Goal: Task Accomplishment & Management: Manage account settings

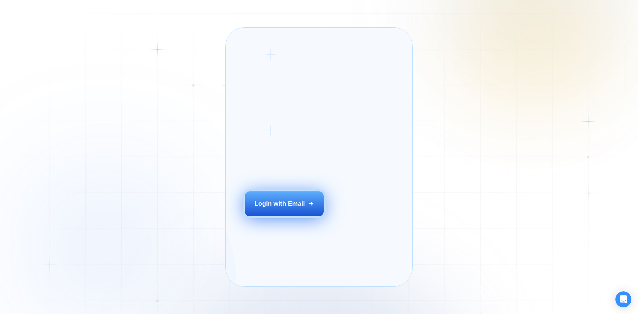
click at [275, 208] on div "Login with Email" at bounding box center [280, 203] width 51 height 9
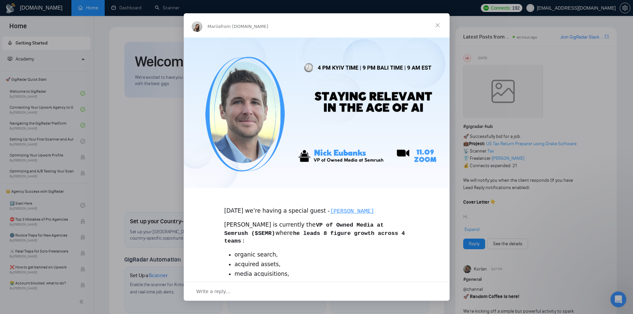
click at [438, 23] on span "Close" at bounding box center [438, 25] width 24 height 24
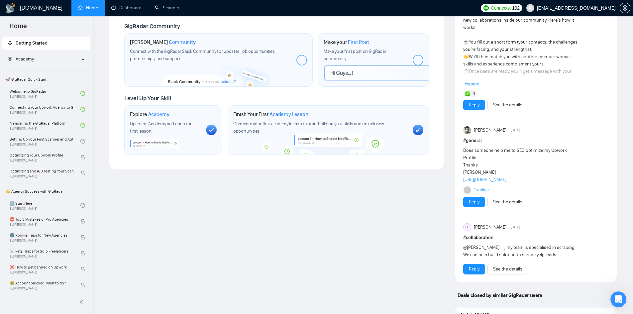
scroll to position [299, 0]
click at [625, 6] on icon "setting" at bounding box center [624, 7] width 5 height 5
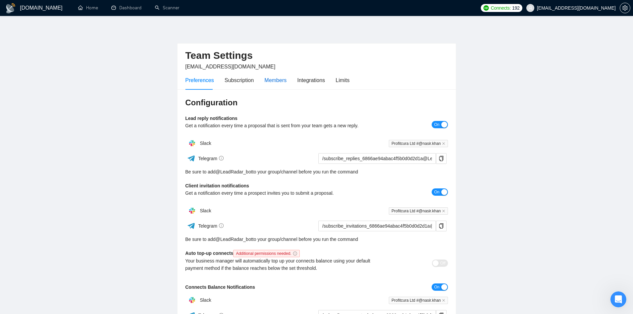
click at [277, 81] on div "Members" at bounding box center [276, 80] width 22 height 8
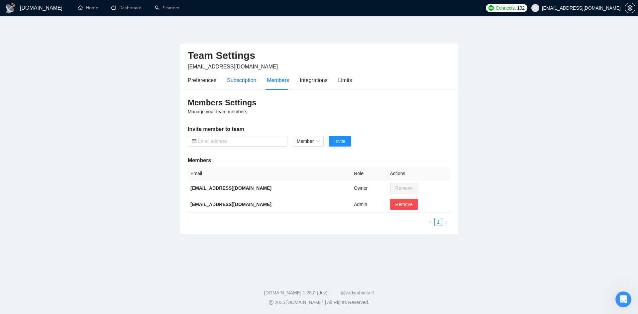
click at [228, 81] on div "Subscription" at bounding box center [241, 80] width 29 height 8
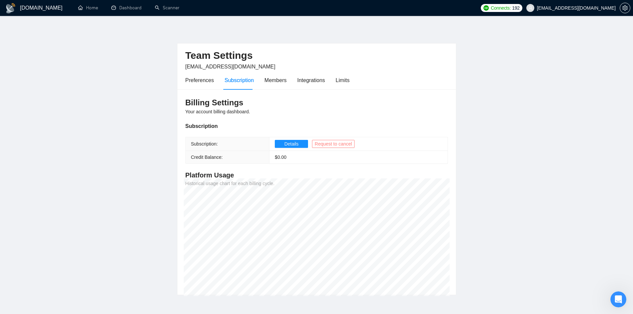
click at [330, 141] on span "Request to cancel" at bounding box center [333, 143] width 37 height 7
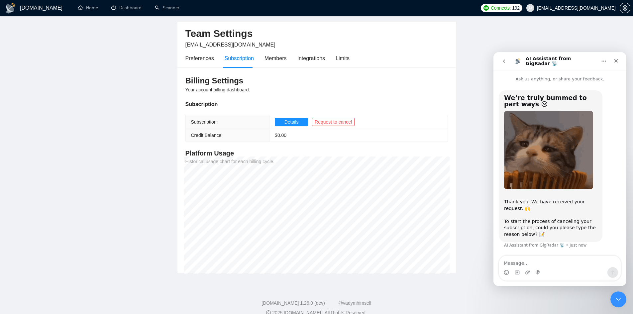
scroll to position [32, 0]
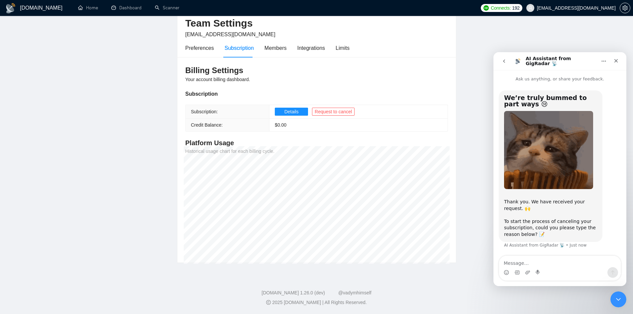
click at [542, 266] on textarea "Message…" at bounding box center [560, 261] width 122 height 11
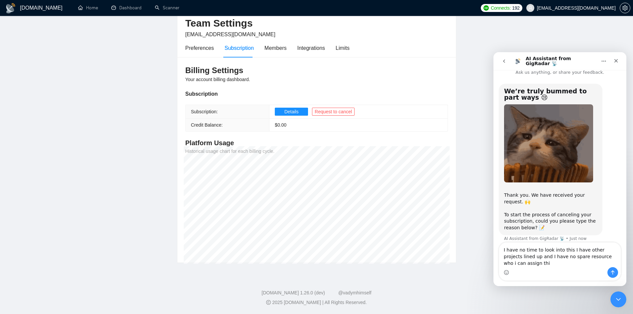
scroll to position [13, 0]
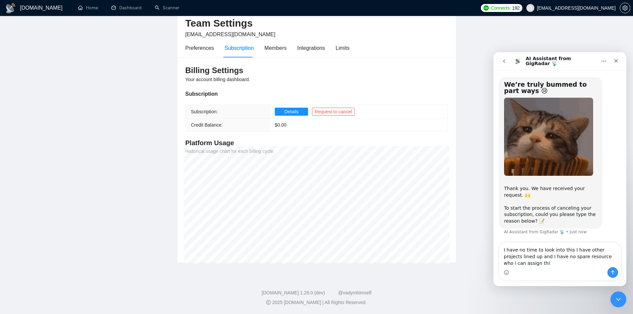
type textarea "I have no time to look into this I have other projects lined up and I have no s…"
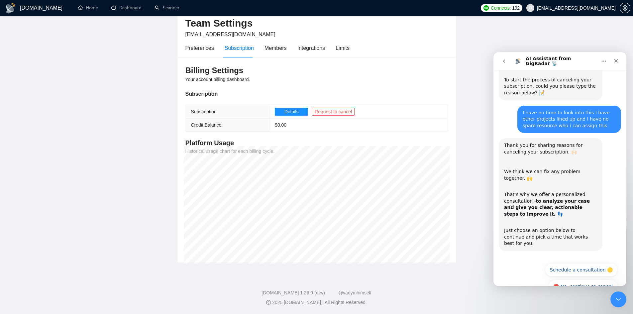
scroll to position [147, 0]
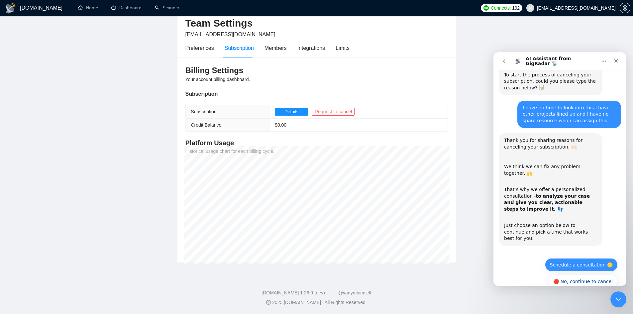
drag, startPoint x: 584, startPoint y: 269, endPoint x: 566, endPoint y: 261, distance: 19.0
click at [583, 275] on button "🔴 No, continue to cancel" at bounding box center [582, 281] width 69 height 13
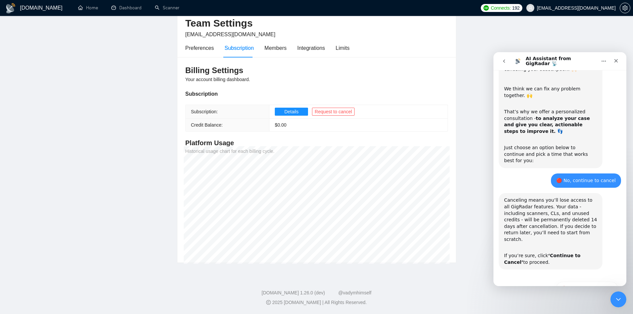
scroll to position [226, 0]
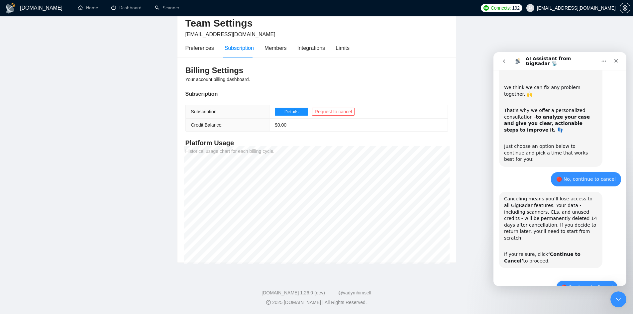
click at [591, 280] on button "🔴 Continue to Cancel" at bounding box center [586, 286] width 61 height 13
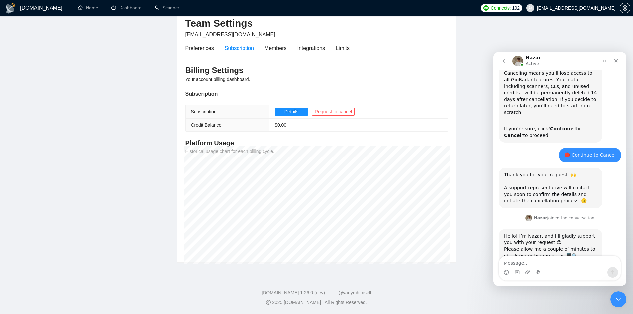
scroll to position [353, 0]
click at [156, 293] on div "[DOMAIN_NAME] 1.26.0 (dev) @vadymhimself" at bounding box center [316, 292] width 622 height 7
